Goal: Information Seeking & Learning: Find specific fact

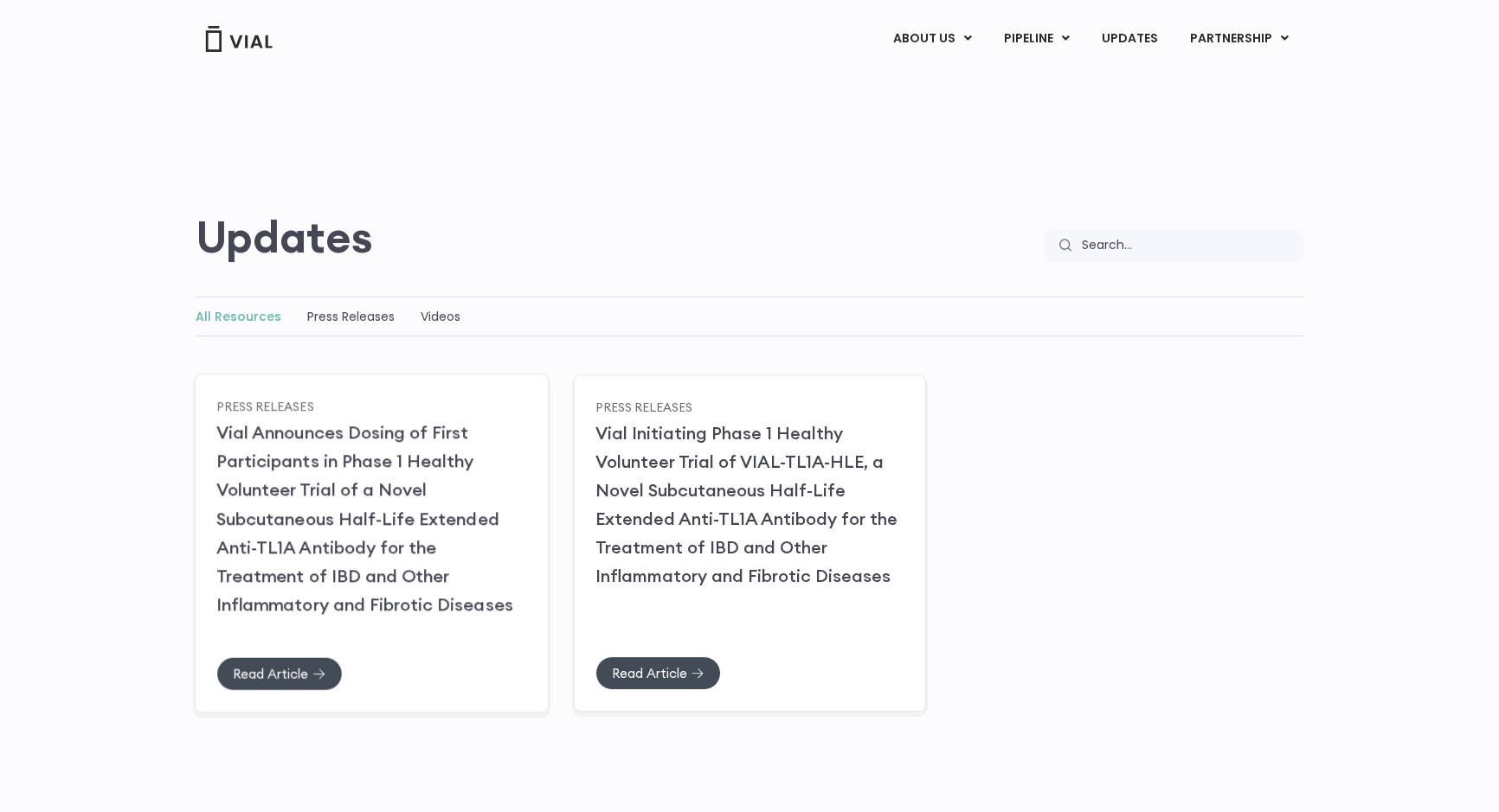
click at [266, 407] on span "Press Releases" at bounding box center [266, 405] width 98 height 16
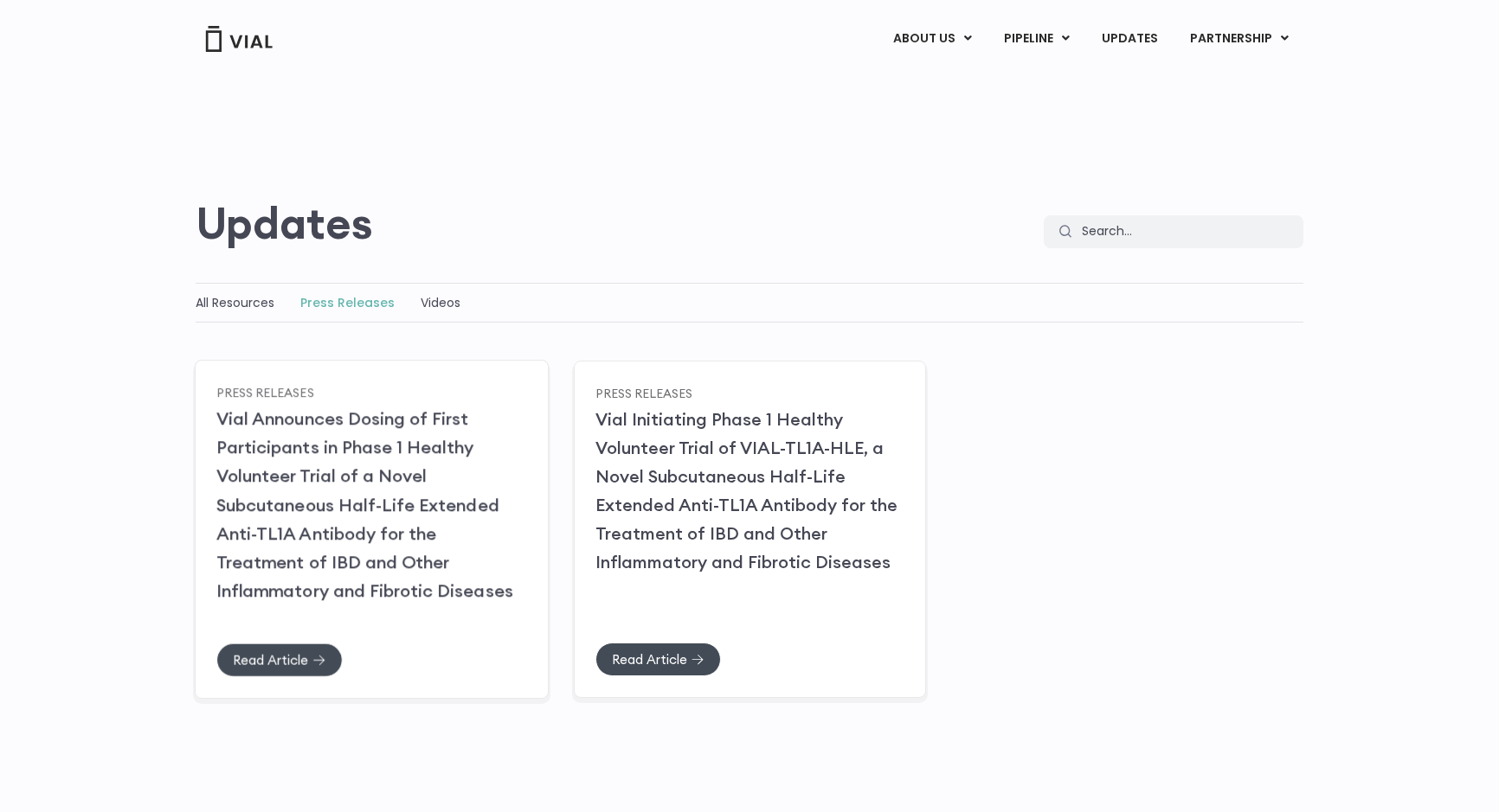
click at [265, 392] on span "Press Releases" at bounding box center [266, 391] width 98 height 16
type input "IBD"
